Goal: Check status: Check status

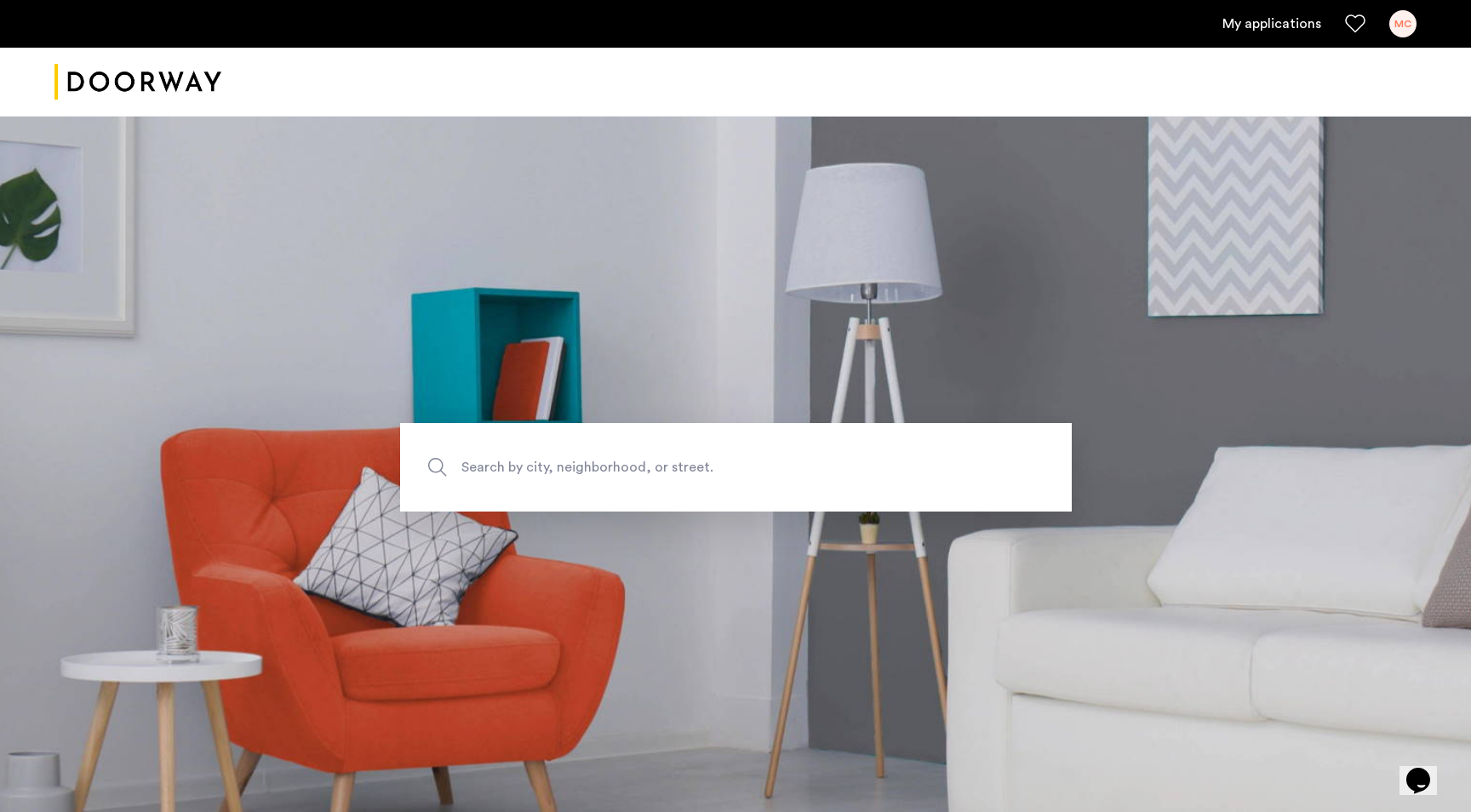
click at [1305, 25] on link "My applications" at bounding box center [1271, 23] width 99 height 20
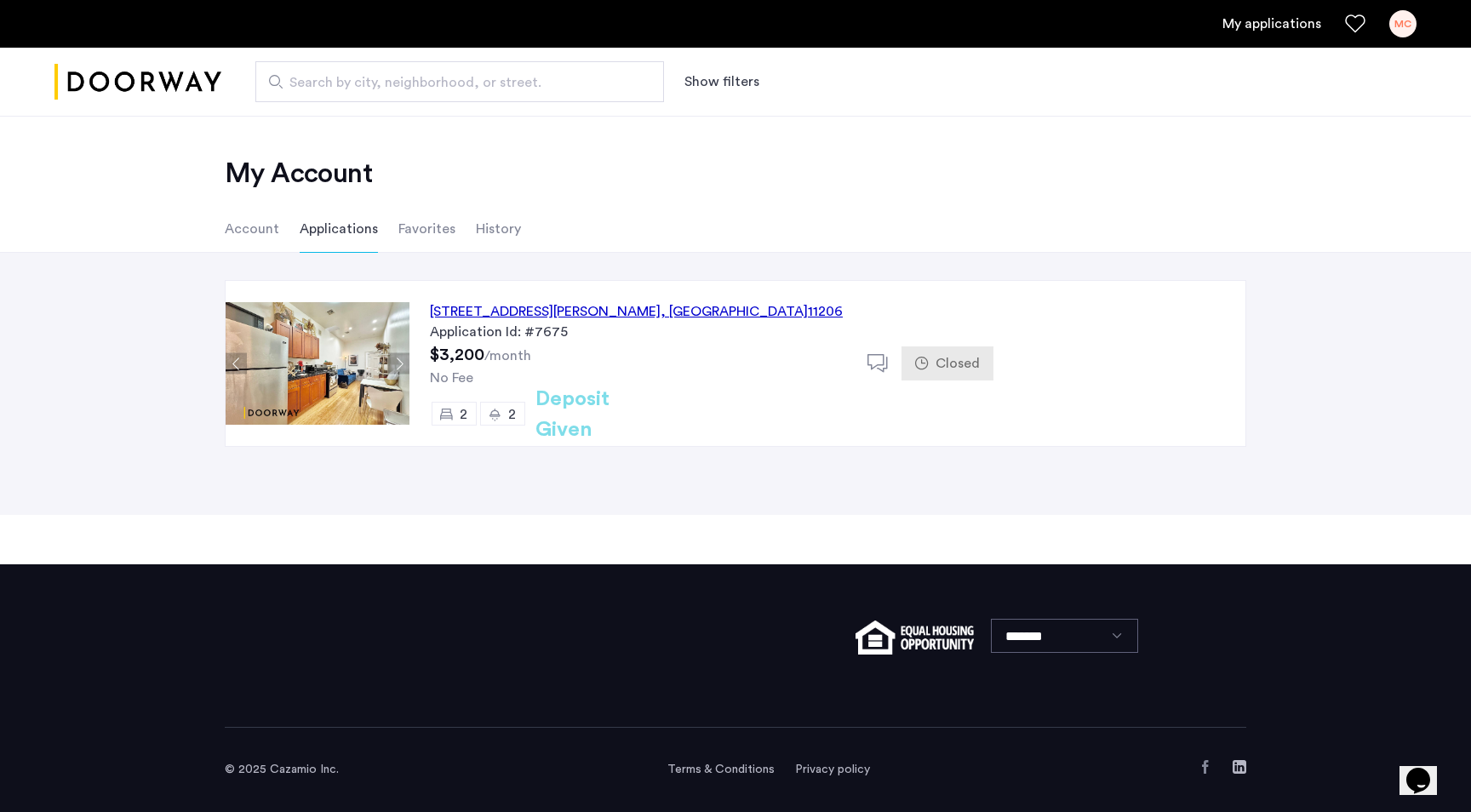
click at [964, 364] on span "Closed" at bounding box center [957, 362] width 44 height 20
click at [615, 311] on div "[STREET_ADDRESS][PERSON_NAME]" at bounding box center [636, 311] width 412 height 20
